Goal: Task Accomplishment & Management: Use online tool/utility

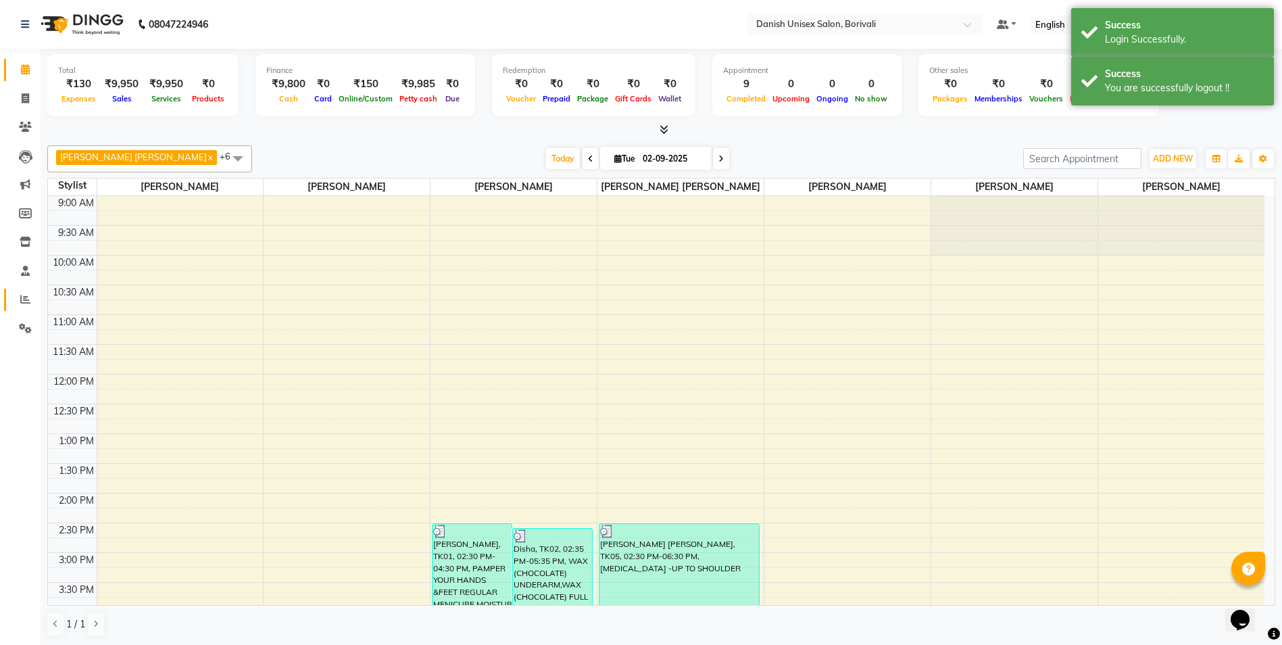
click at [28, 293] on span at bounding box center [26, 300] width 24 height 16
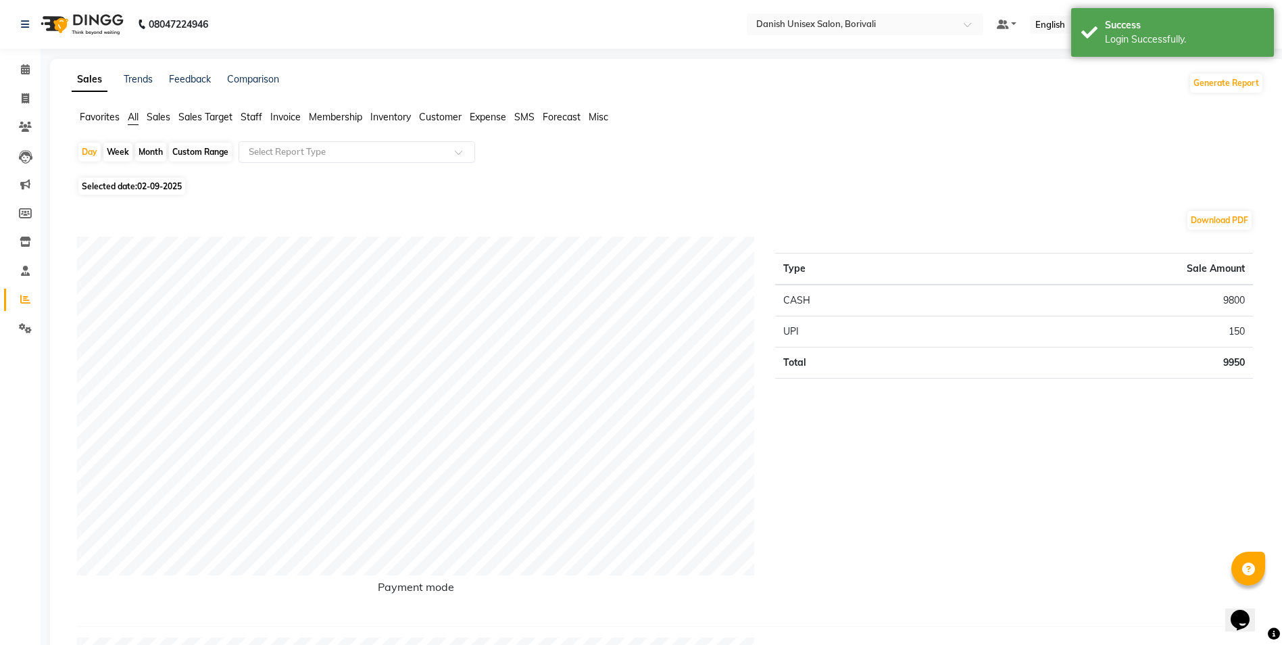
click at [251, 116] on span "Staff" at bounding box center [252, 117] width 22 height 12
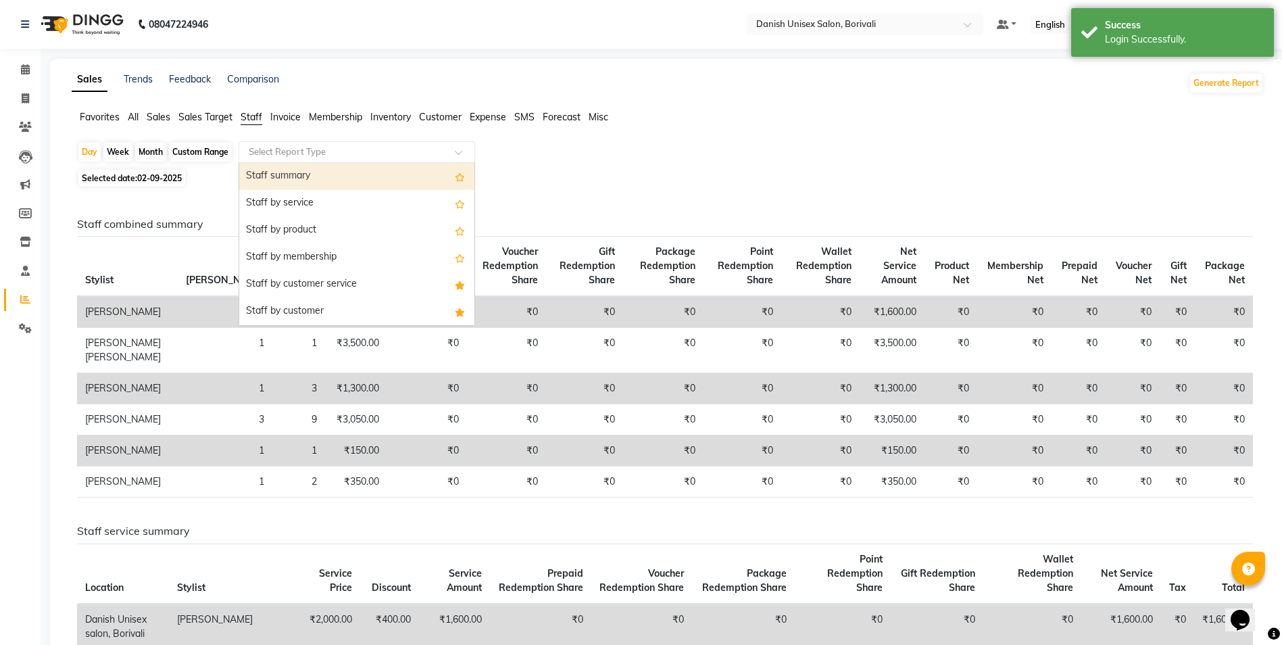
click at [255, 144] on div "Select Report Type" at bounding box center [357, 152] width 237 height 22
click at [268, 171] on div "Staff summary" at bounding box center [356, 176] width 235 height 27
select select "full_report"
select select "csv"
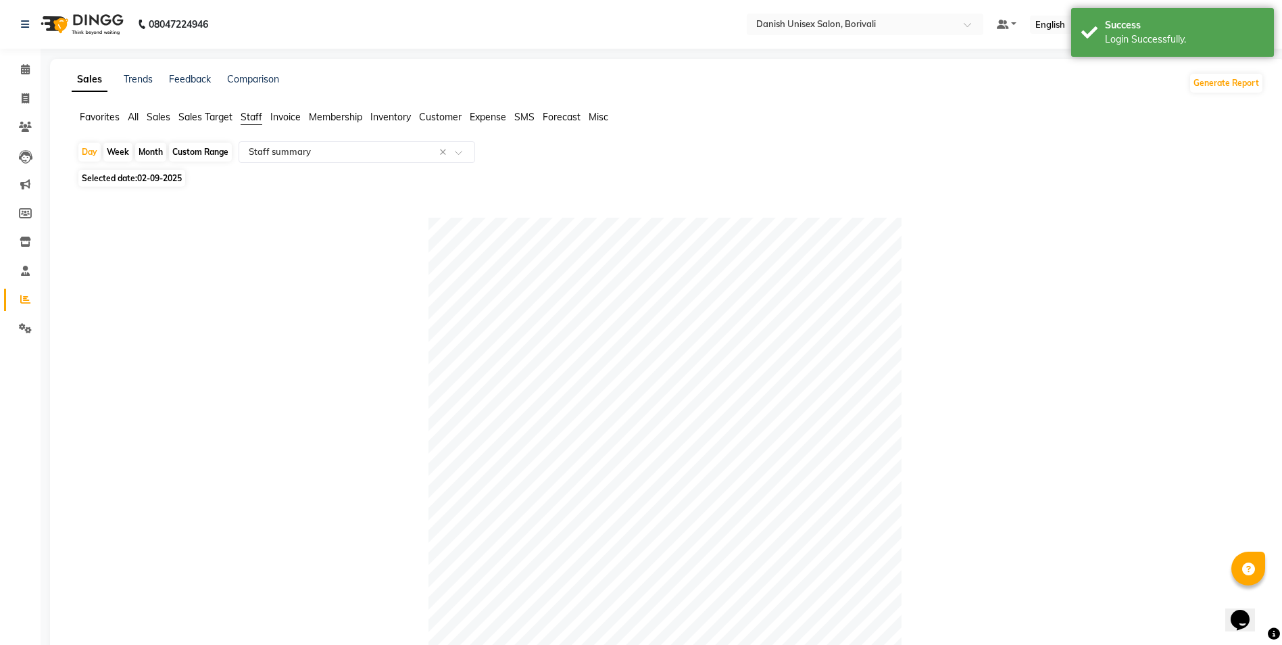
click at [158, 147] on div "Month" at bounding box center [150, 152] width 31 height 19
select select "9"
select select "2025"
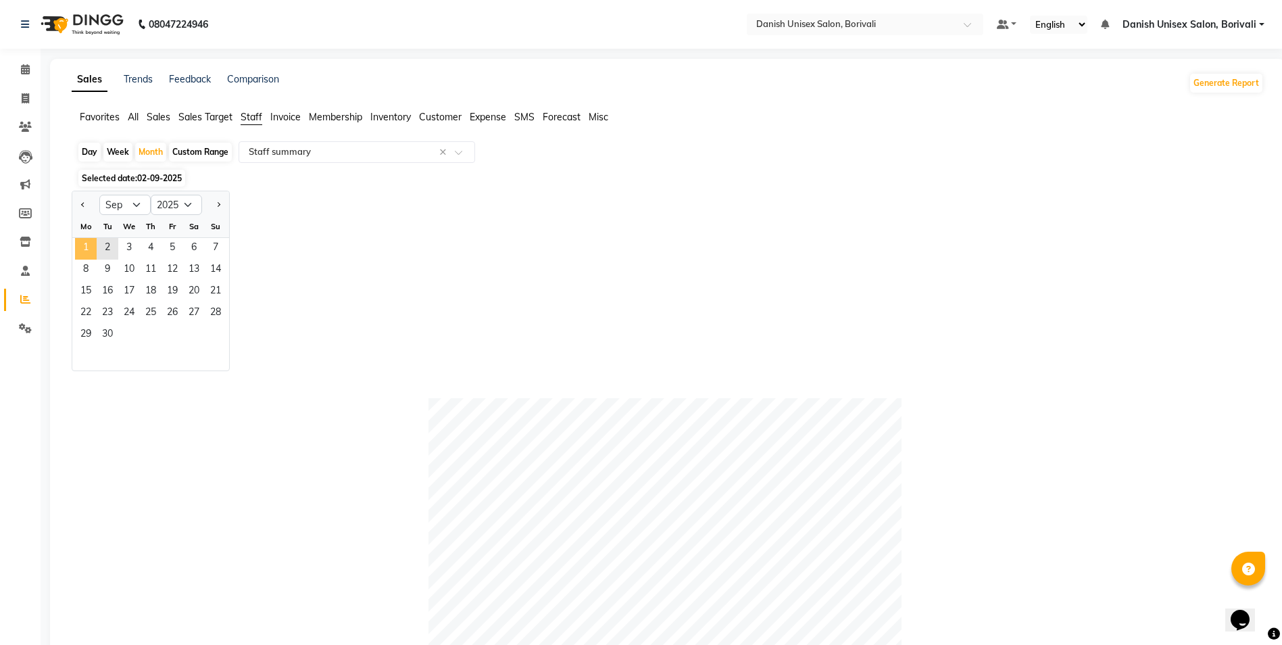
click at [83, 251] on span "1" at bounding box center [86, 249] width 22 height 22
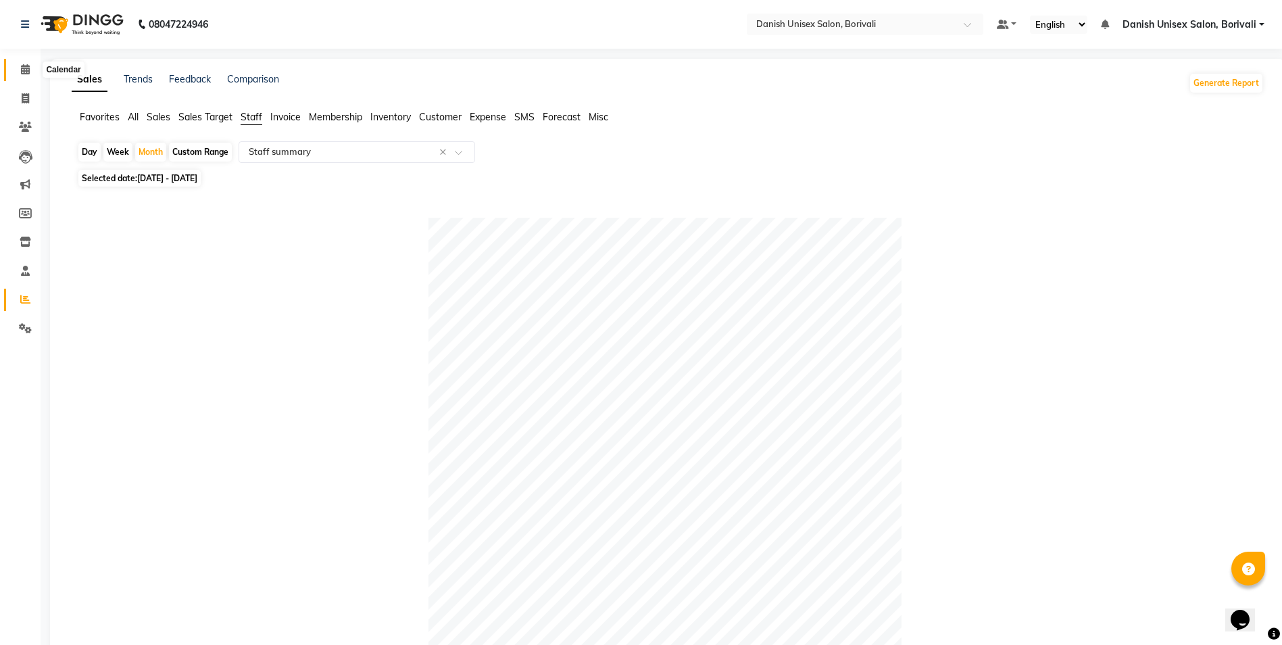
click at [23, 67] on icon at bounding box center [25, 69] width 9 height 10
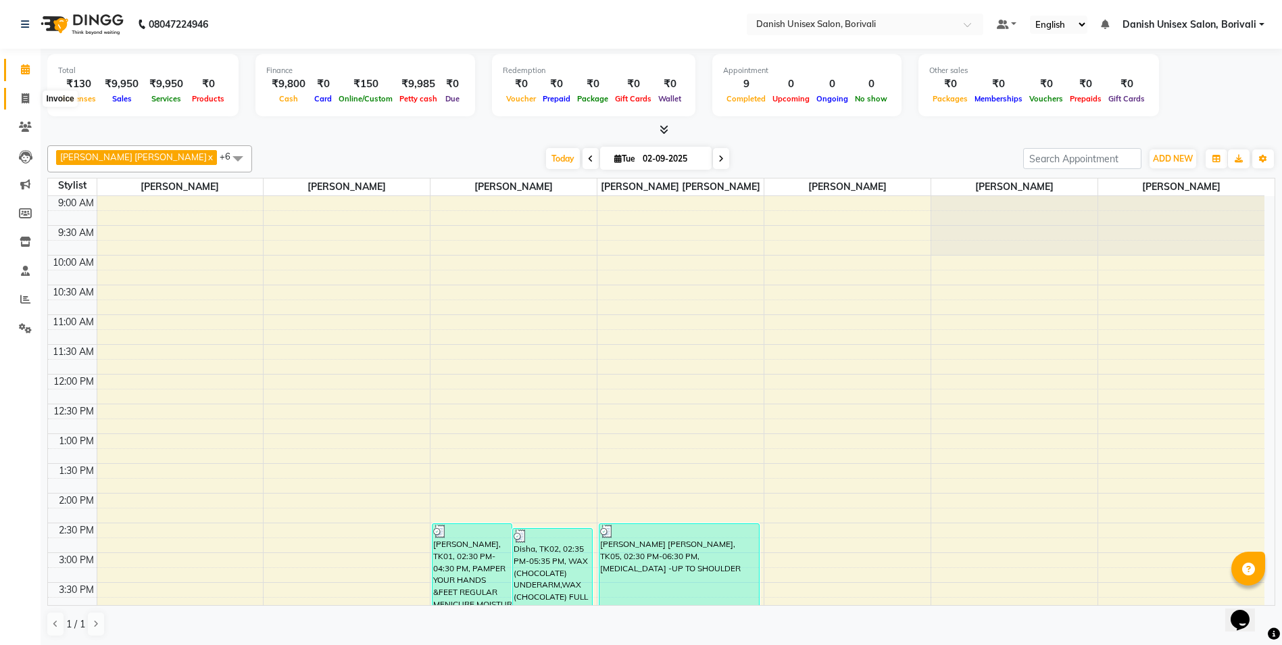
click at [20, 91] on span at bounding box center [26, 99] width 24 height 16
select select "7068"
select select "service"
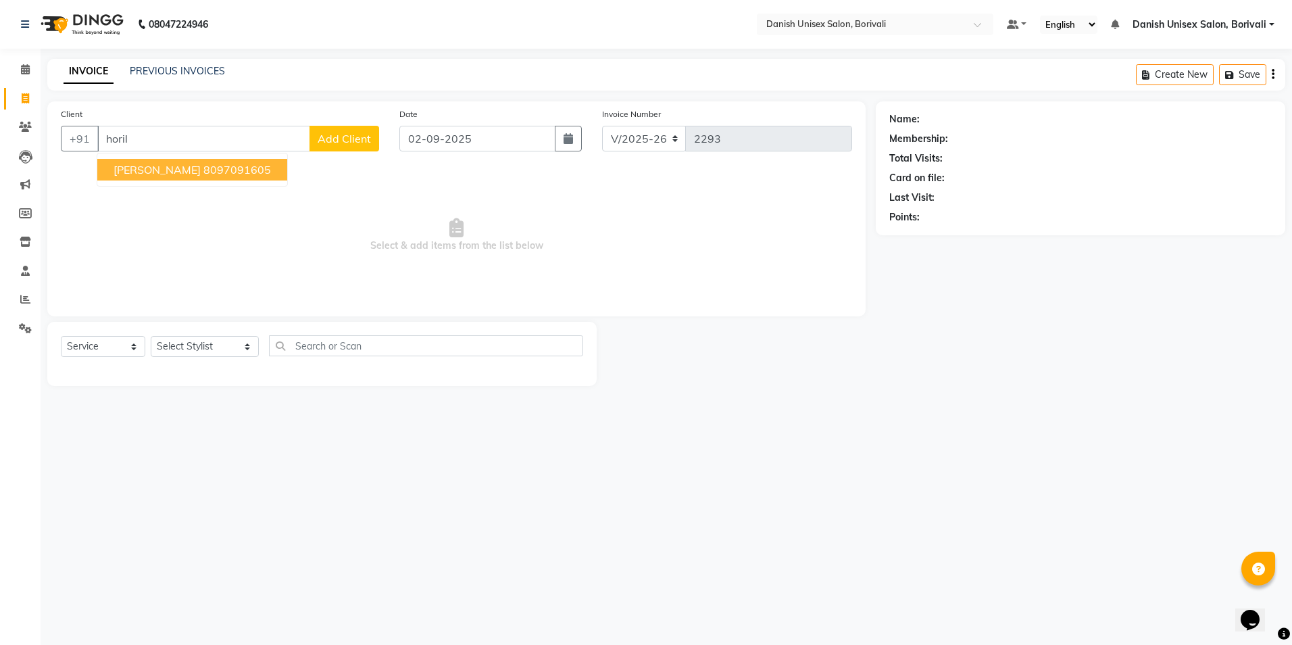
click at [214, 175] on ngb-highlight "8097091605" at bounding box center [237, 170] width 68 height 14
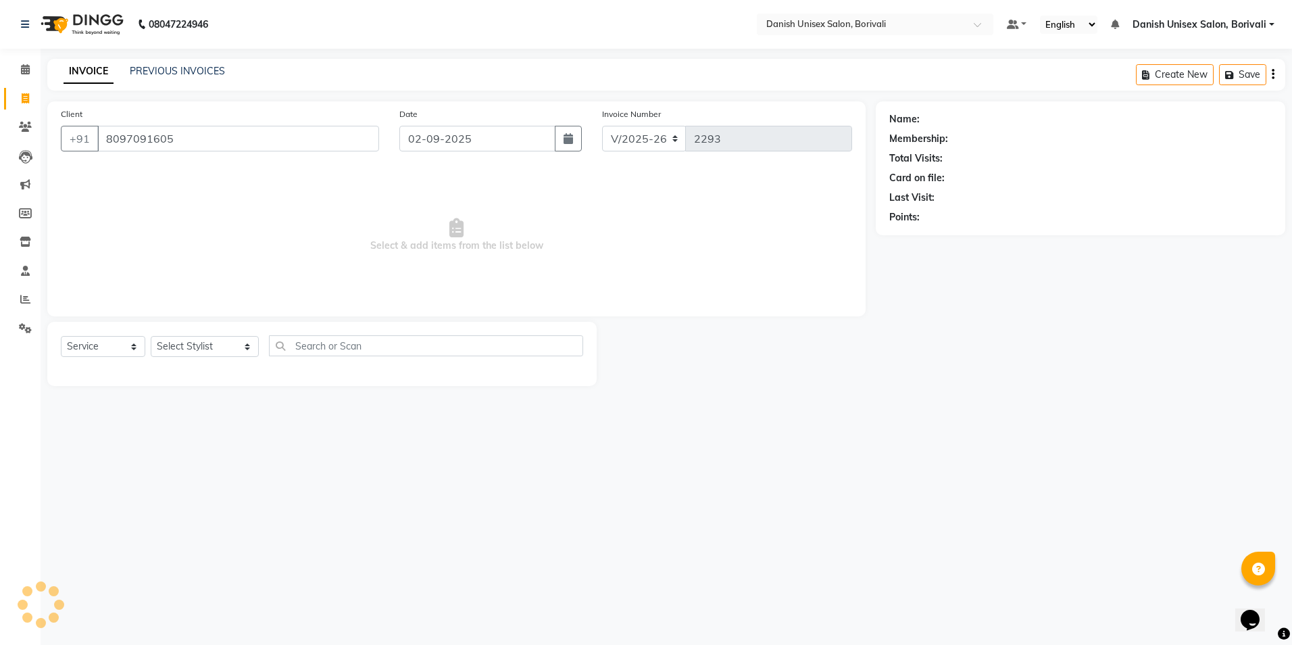
type input "8097091605"
click at [189, 345] on select "Select Stylist [PERSON_NAME] Bheem [PERSON_NAME] Danish Unisex Salon, [PERSON_N…" at bounding box center [205, 346] width 108 height 21
select select "59611"
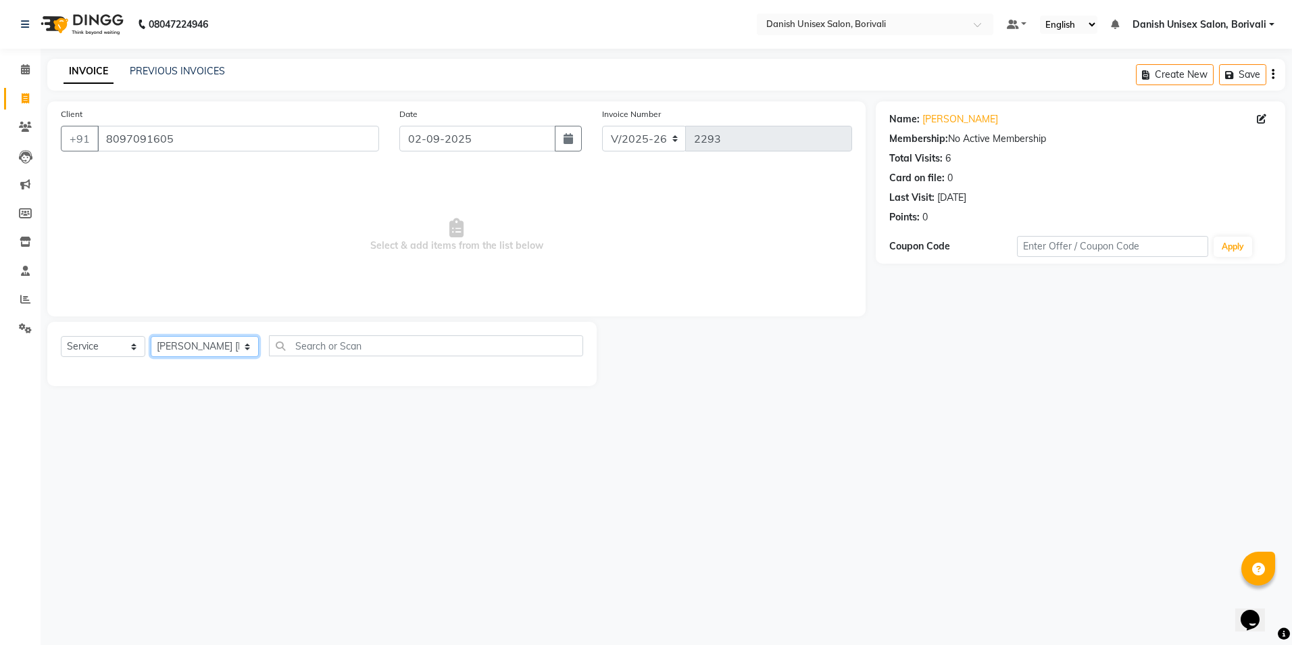
click at [151, 336] on select "Select Stylist [PERSON_NAME] Bheem [PERSON_NAME] Danish Unisex Salon, [PERSON_N…" at bounding box center [205, 346] width 108 height 21
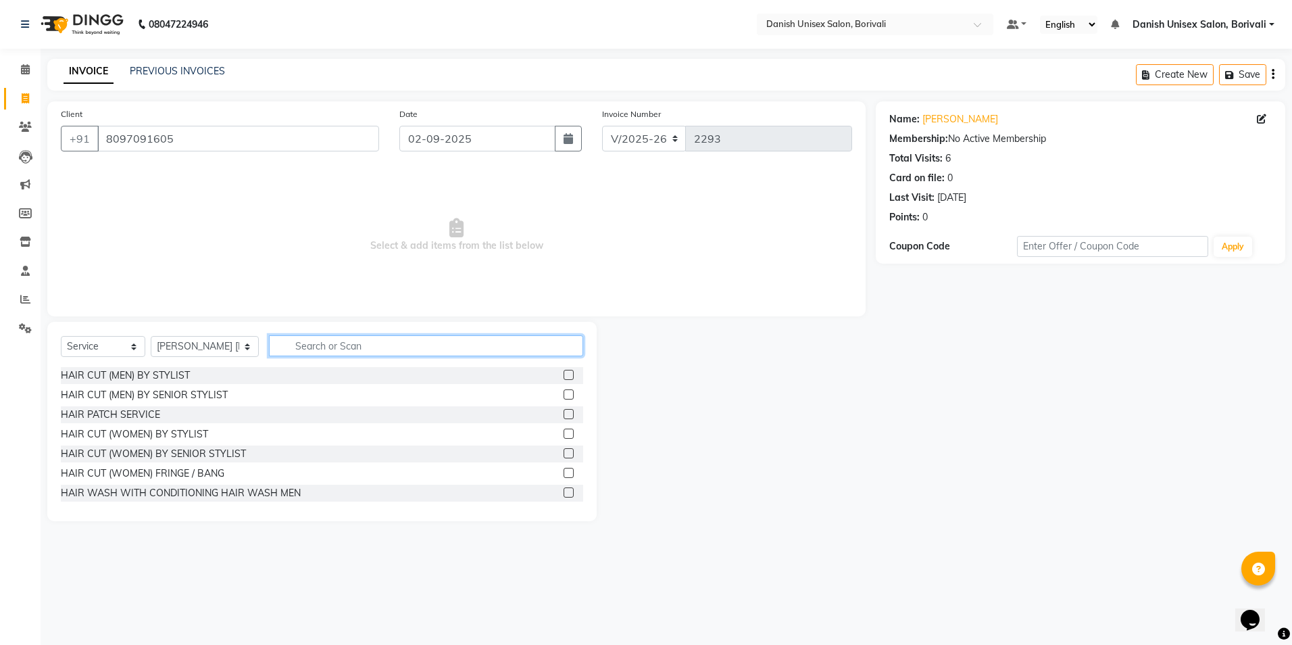
click at [522, 353] on input "text" at bounding box center [426, 345] width 314 height 21
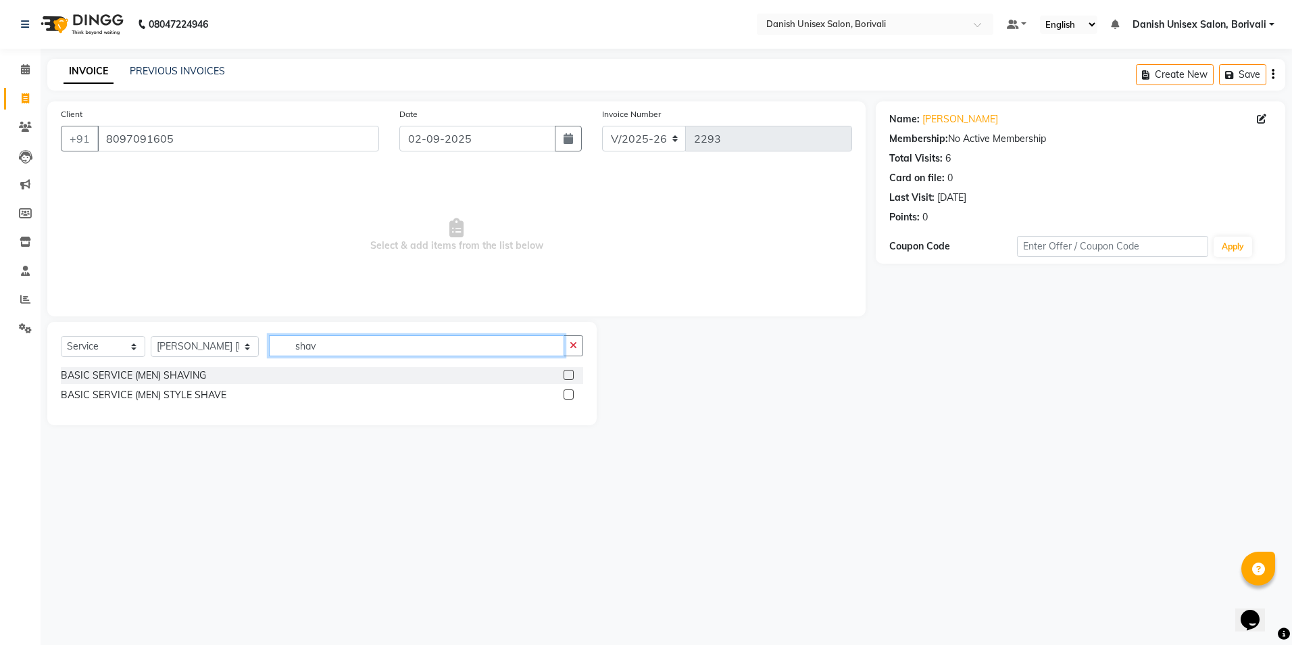
type input "shav"
click at [570, 393] on label at bounding box center [569, 394] width 10 height 10
click at [570, 393] on input "checkbox" at bounding box center [568, 395] width 9 height 9
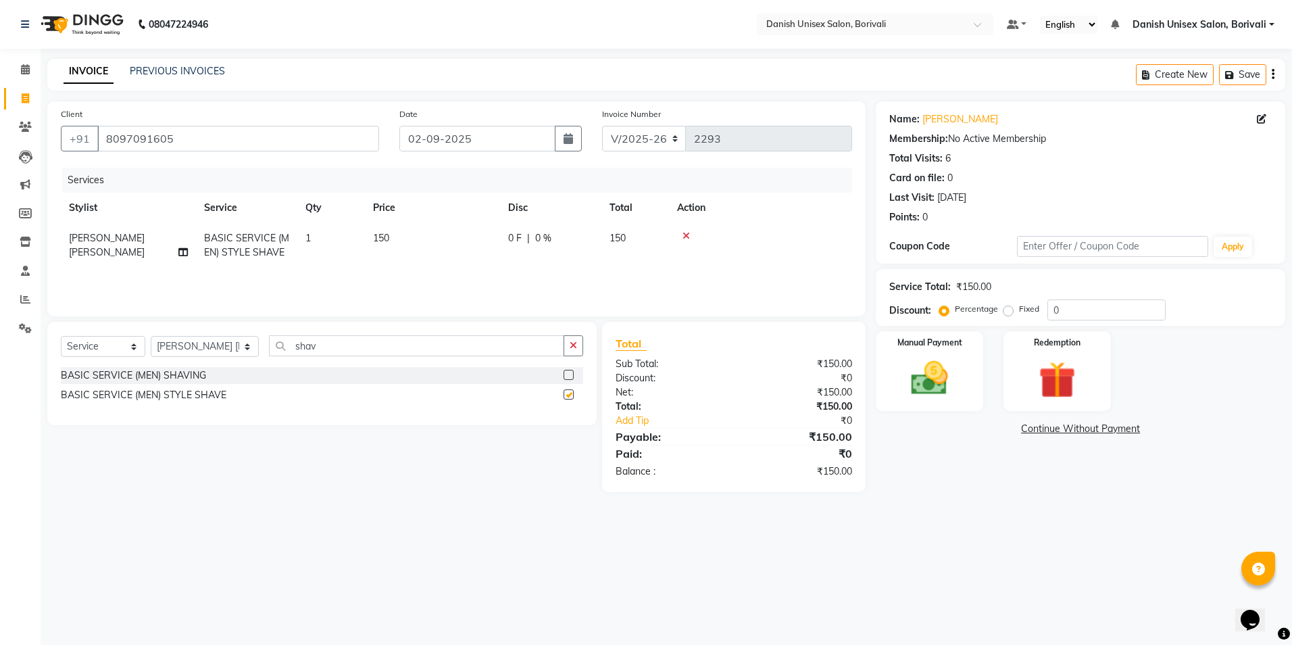
checkbox input "false"
click at [947, 391] on img at bounding box center [929, 378] width 63 height 45
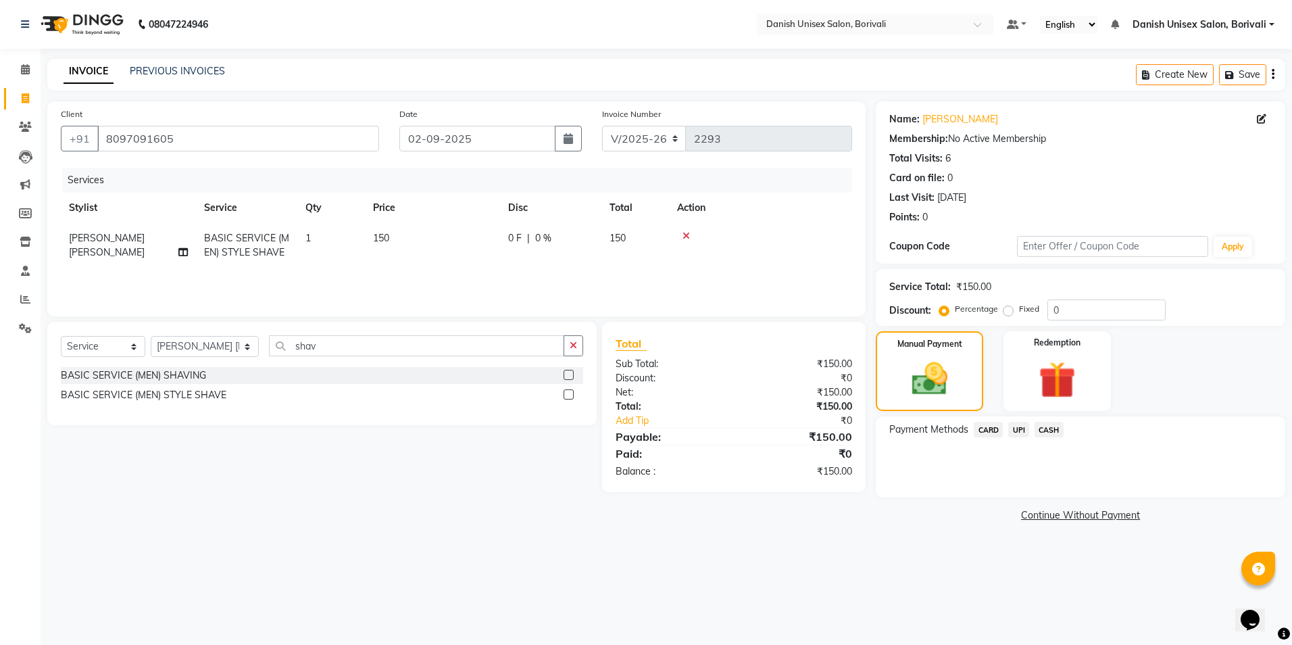
click at [1022, 429] on span "UPI" at bounding box center [1018, 430] width 21 height 16
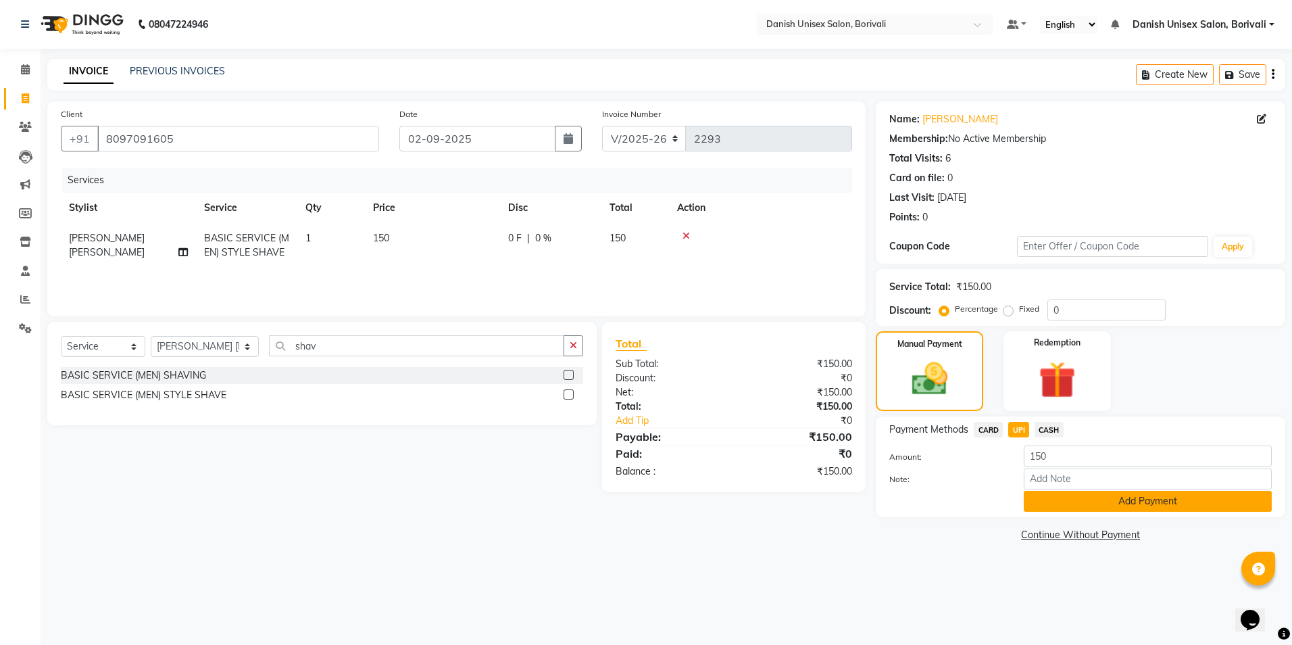
click at [1045, 505] on button "Add Payment" at bounding box center [1148, 501] width 248 height 21
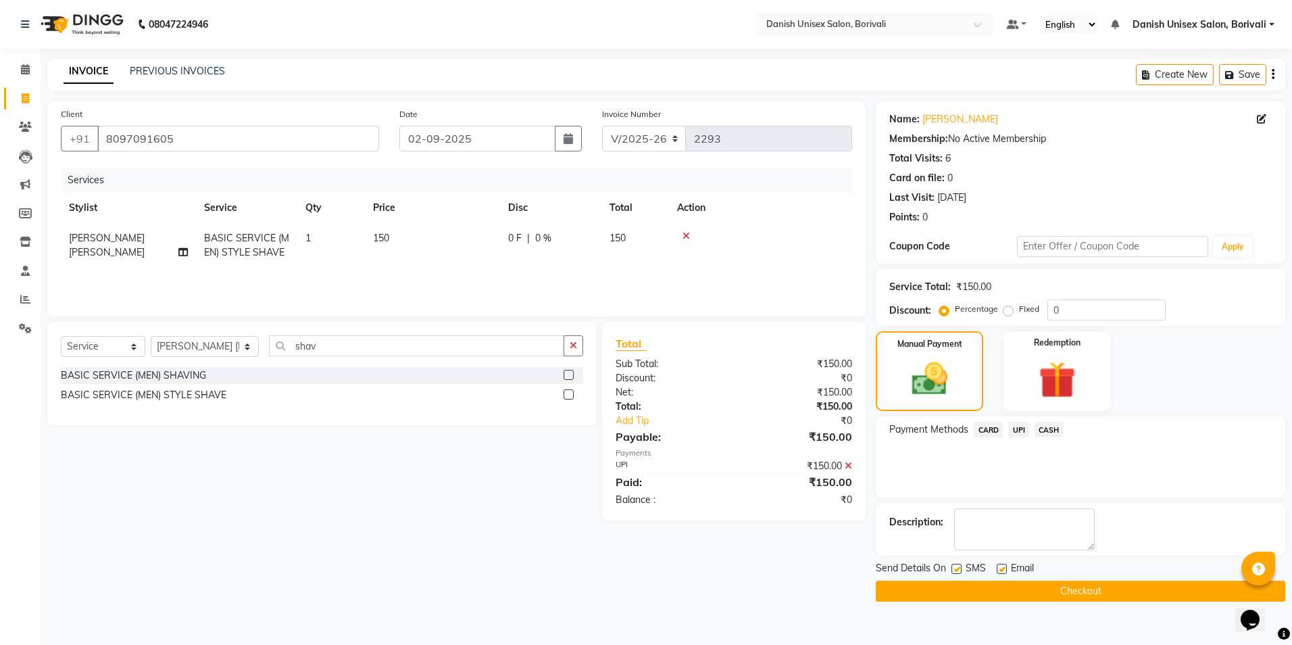
click at [1047, 591] on button "Checkout" at bounding box center [1080, 590] width 409 height 21
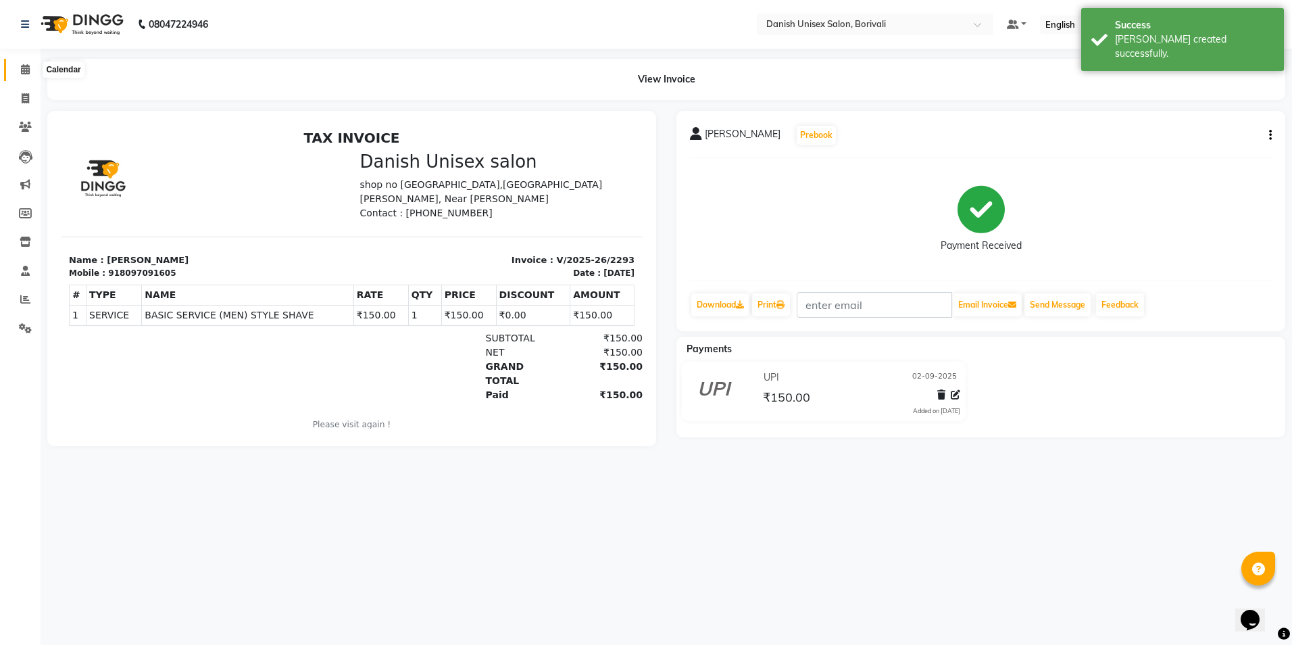
click at [25, 73] on icon at bounding box center [25, 69] width 9 height 10
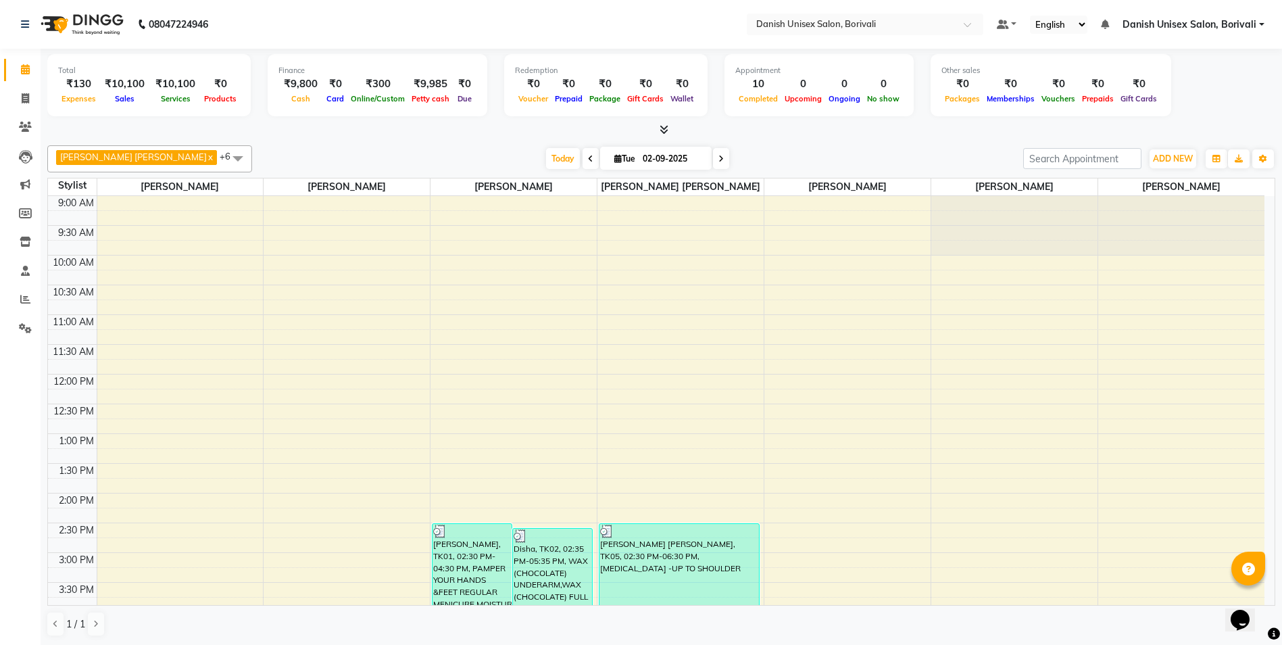
click at [1260, 20] on link "Danish Unisex Salon, Borivali" at bounding box center [1193, 25] width 142 height 14
click at [1197, 92] on link "Sign out" at bounding box center [1195, 92] width 124 height 21
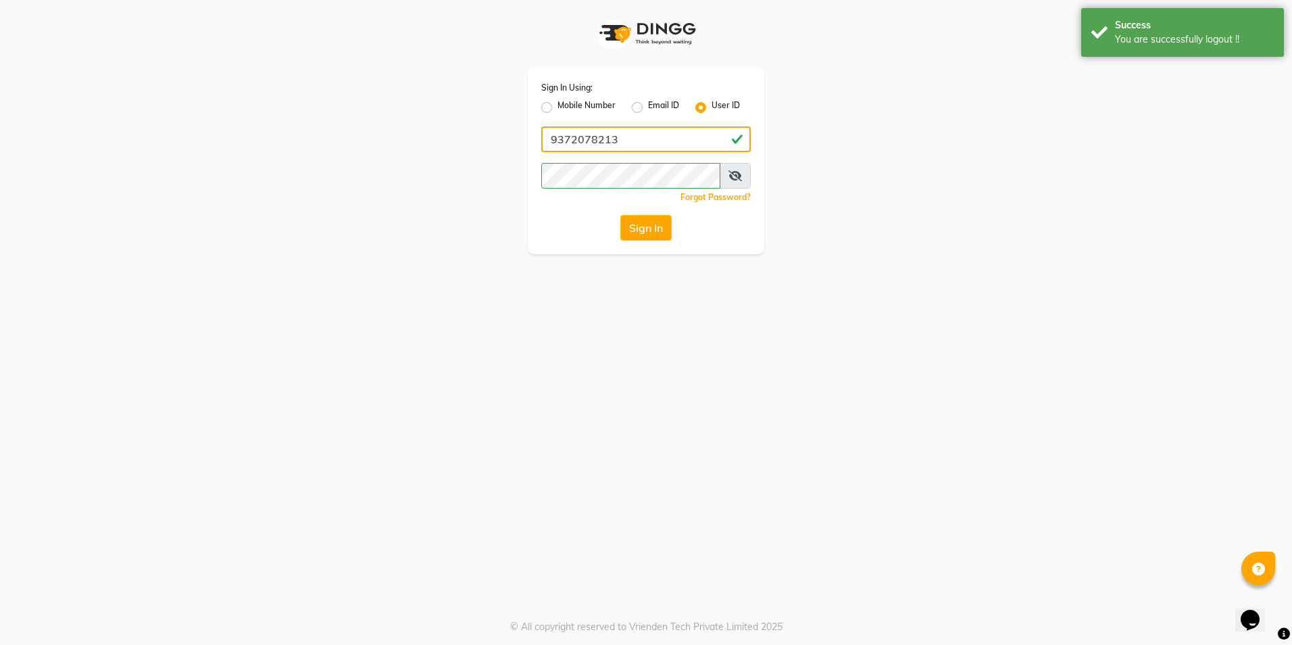
click at [653, 143] on input "9372078213" at bounding box center [645, 139] width 209 height 26
type input "[PERSON_NAME]"
click at [652, 224] on button "Sign In" at bounding box center [645, 228] width 51 height 26
